Goal: Information Seeking & Learning: Learn about a topic

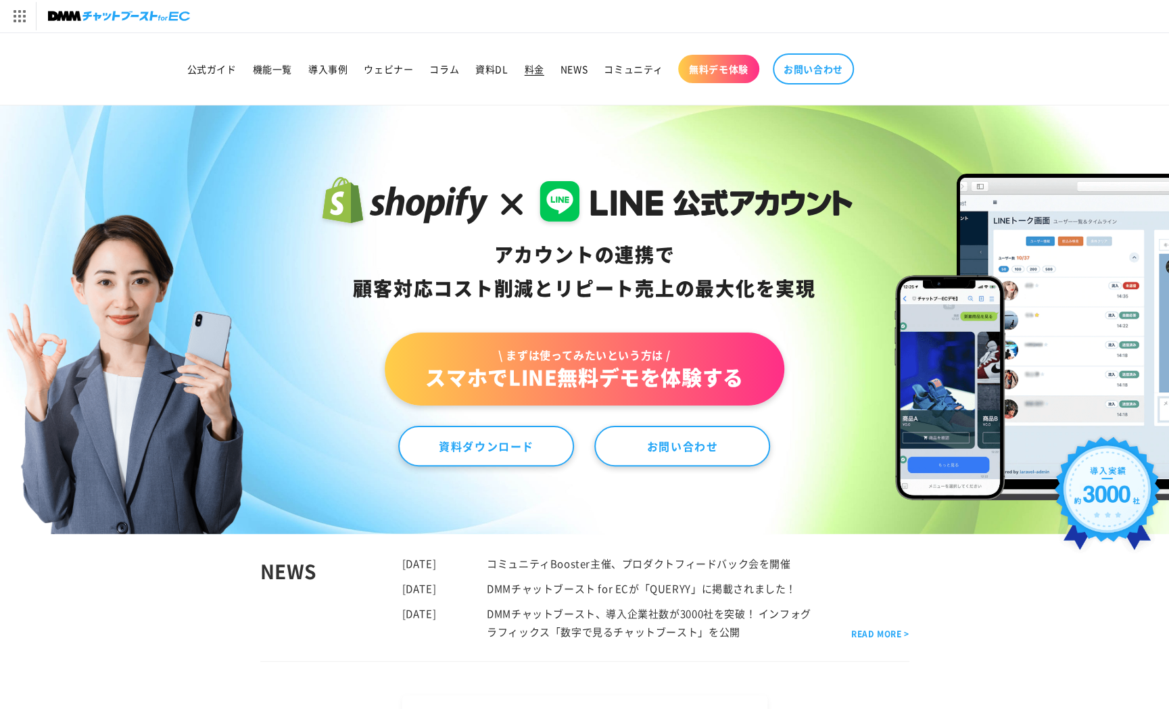
click at [537, 70] on span "料金" at bounding box center [534, 69] width 20 height 12
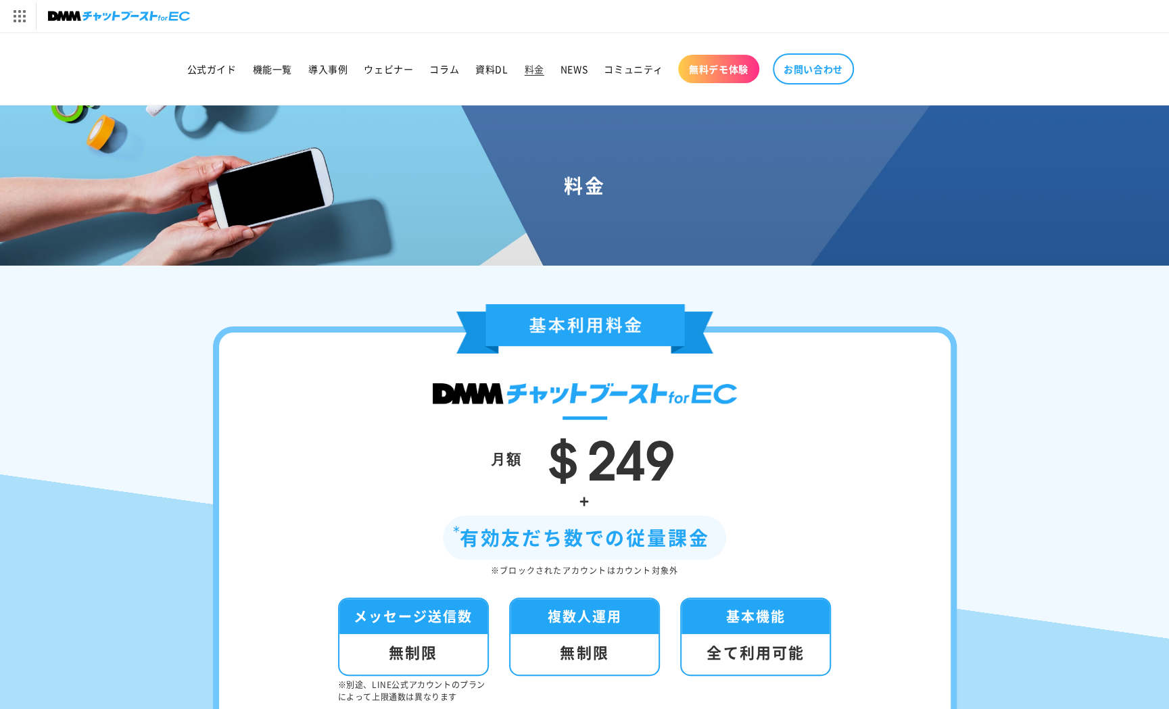
click at [169, 8] on img at bounding box center [119, 16] width 142 height 19
